Goal: Find specific page/section: Locate a particular part of the current website

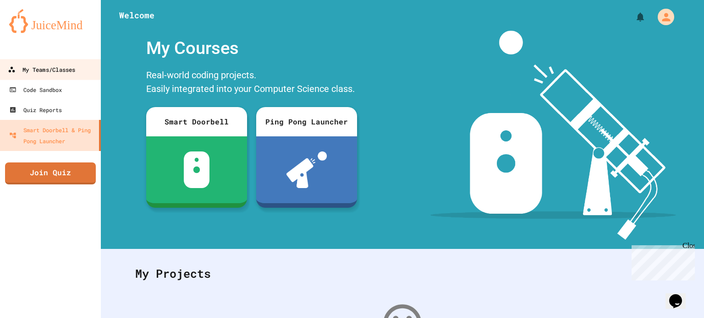
click at [68, 69] on div "My Teams/Classes" at bounding box center [41, 69] width 67 height 11
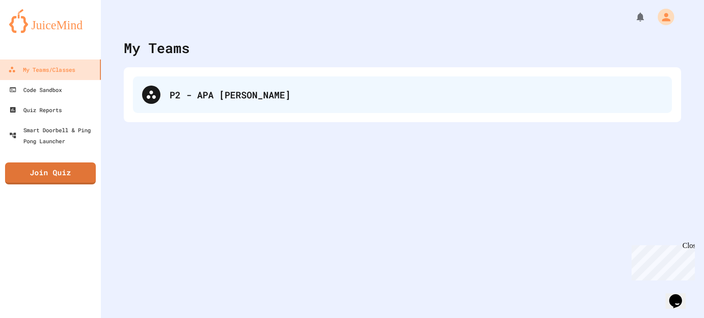
click at [165, 88] on div "P2 - APA [PERSON_NAME]" at bounding box center [402, 95] width 539 height 37
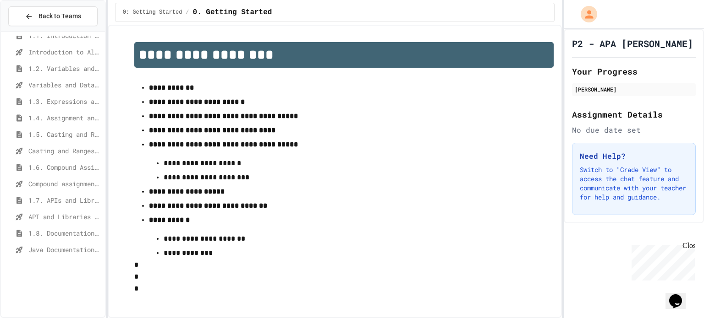
scroll to position [115, 0]
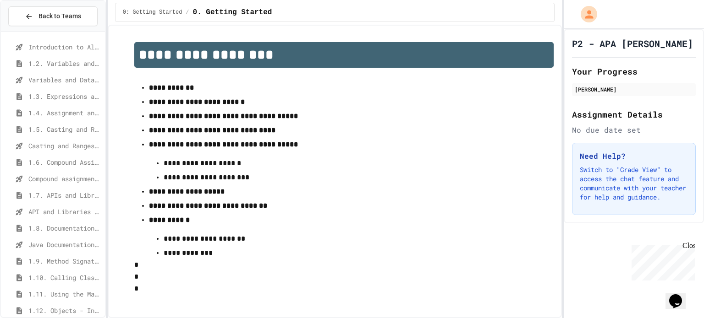
click at [55, 229] on span "1.8. Documentation with Comments and Preconditions" at bounding box center [64, 229] width 73 height 10
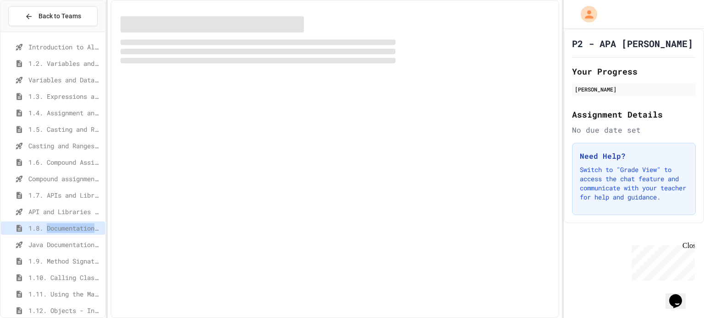
click at [55, 229] on span "1.8. Documentation with Comments and Preconditions" at bounding box center [64, 229] width 73 height 10
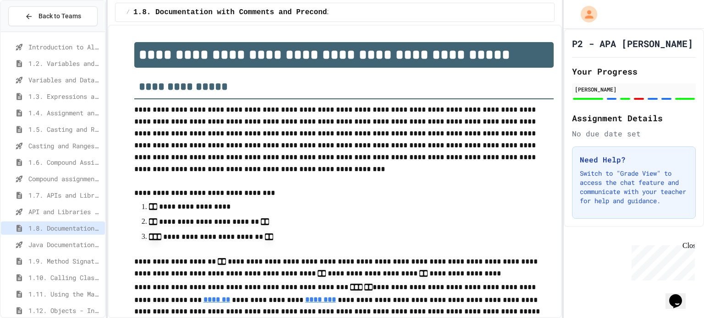
click at [221, 205] on p "**********" at bounding box center [341, 207] width 384 height 13
